Goal: Task Accomplishment & Management: Manage account settings

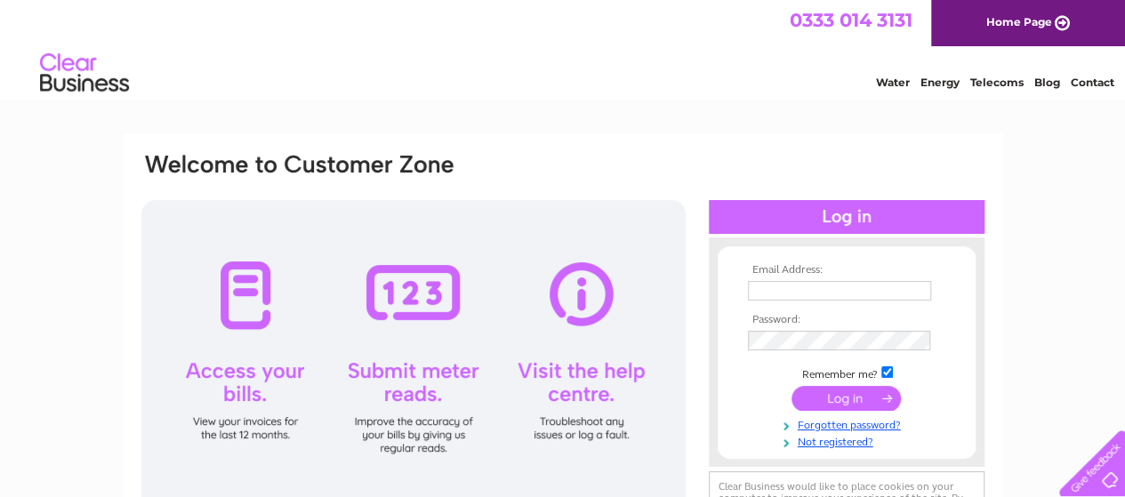
type input "[EMAIL_ADDRESS][DOMAIN_NAME]"
click at [835, 392] on input "submit" at bounding box center [846, 398] width 109 height 25
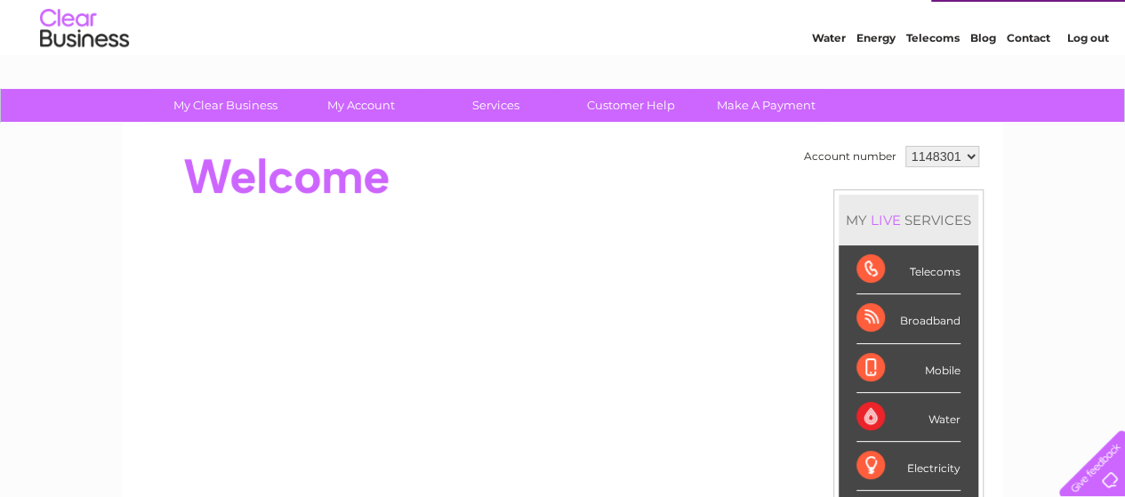
scroll to position [50, 0]
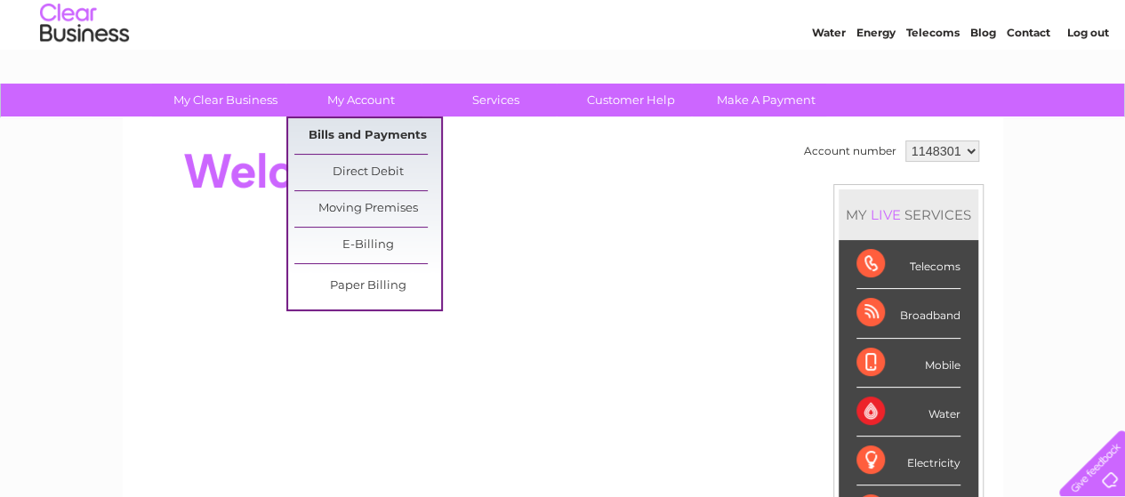
click at [370, 139] on link "Bills and Payments" at bounding box center [367, 136] width 147 height 36
click at [369, 138] on link "Bills and Payments" at bounding box center [367, 136] width 147 height 36
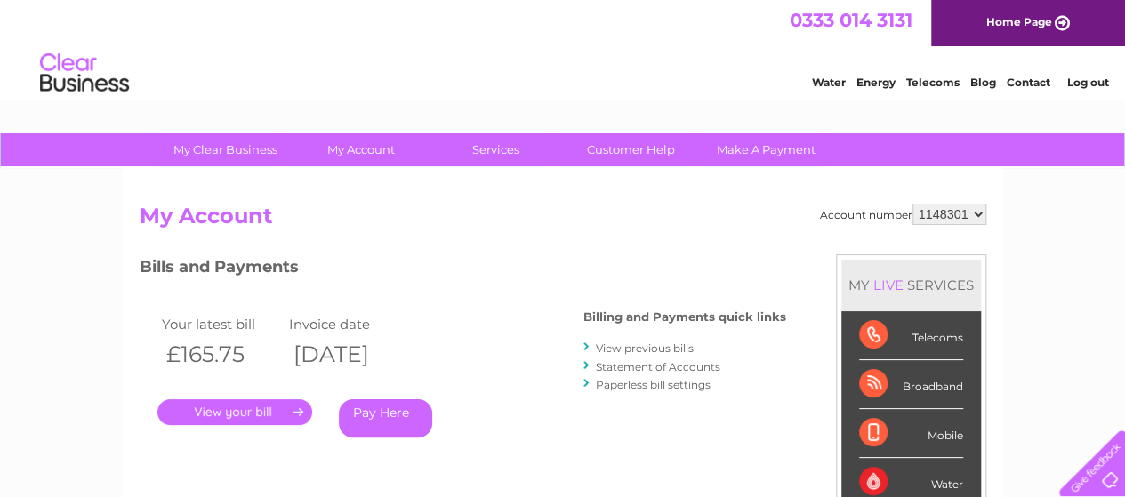
click at [270, 410] on link "." at bounding box center [234, 412] width 155 height 26
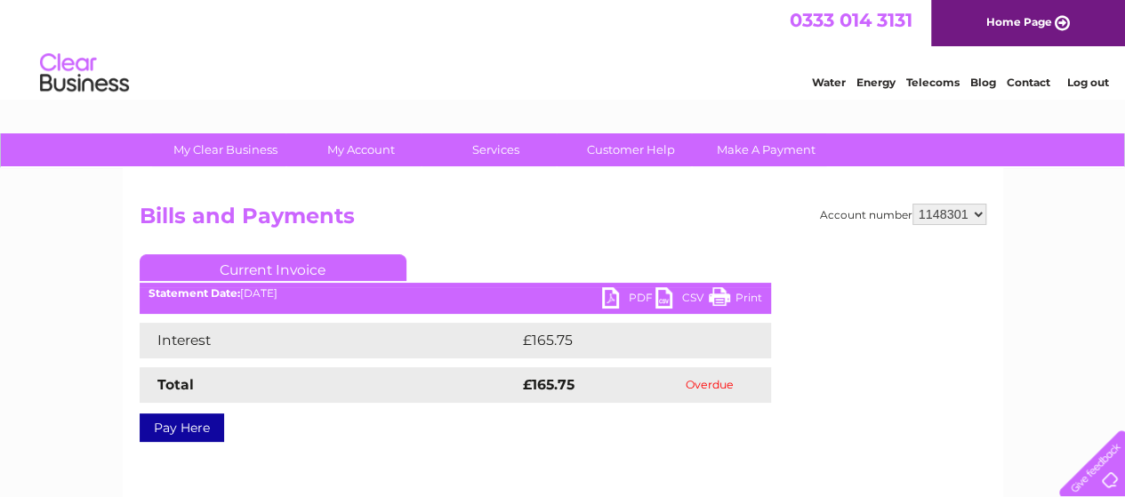
click at [612, 291] on link "PDF" at bounding box center [628, 300] width 53 height 26
click at [628, 297] on link "PDF" at bounding box center [628, 300] width 53 height 26
